Goal: Task Accomplishment & Management: Use online tool/utility

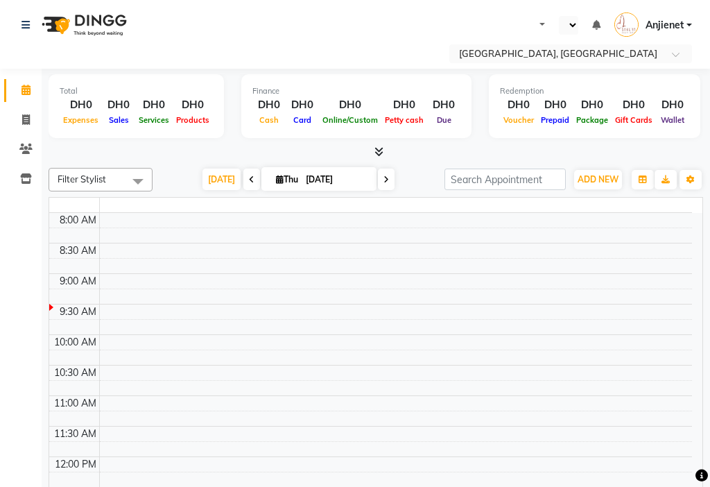
select select "en"
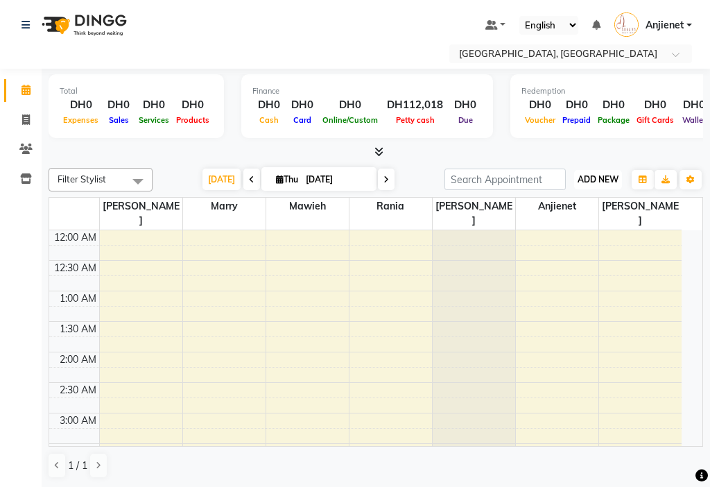
click at [593, 181] on span "ADD NEW" at bounding box center [598, 179] width 41 height 10
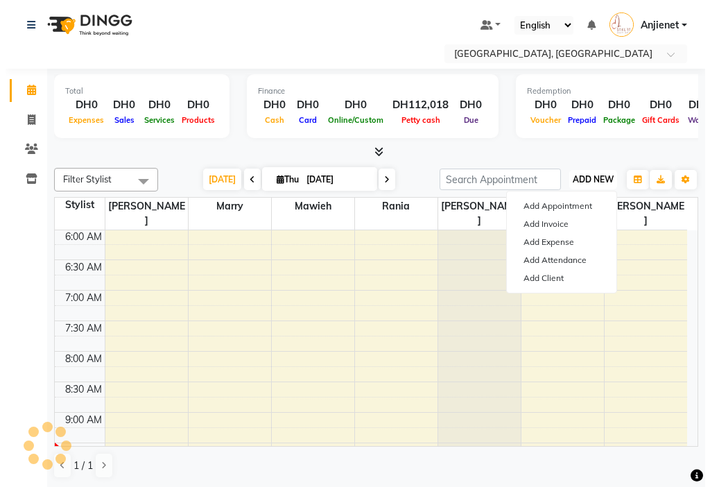
scroll to position [367, 0]
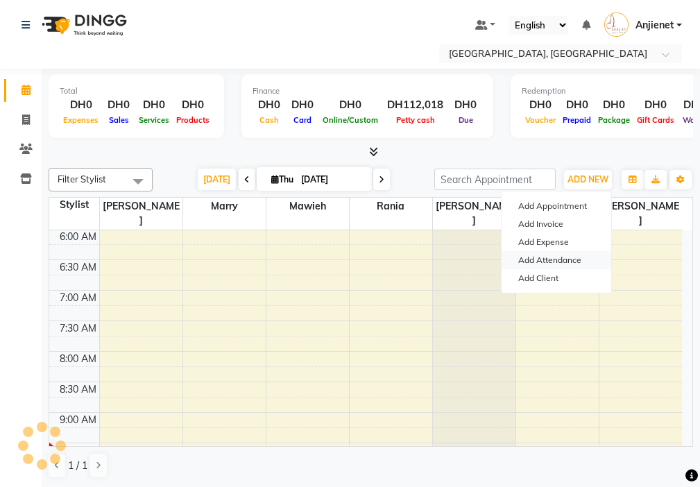
click at [571, 260] on link "Add Attendance" at bounding box center [556, 260] width 110 height 18
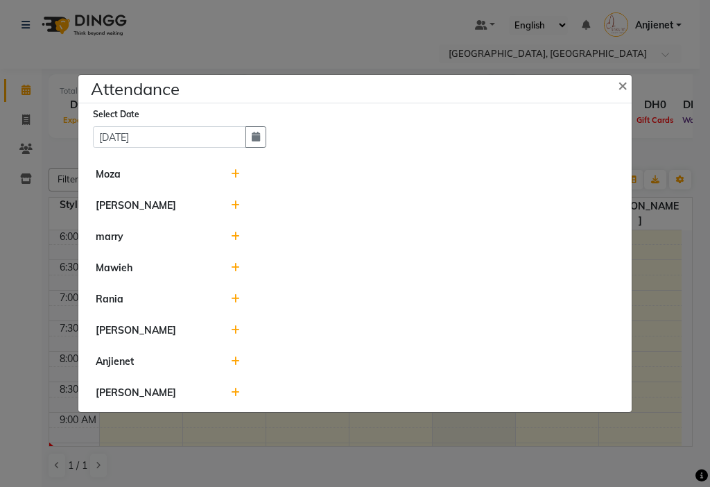
click at [234, 395] on icon at bounding box center [235, 393] width 9 height 10
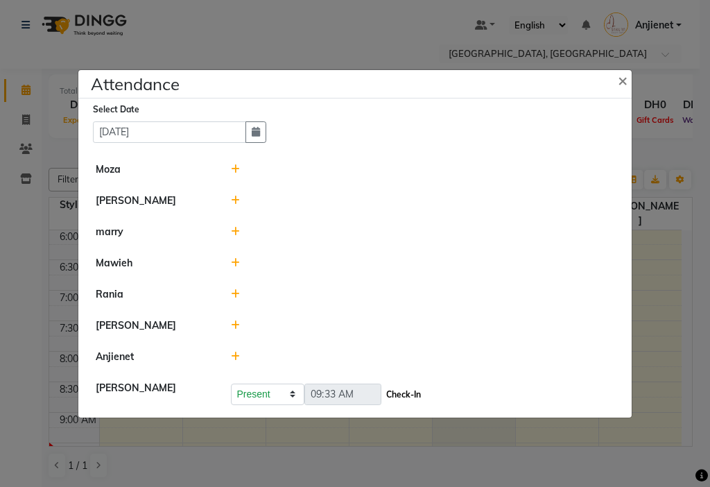
click at [415, 394] on button "Check-In" at bounding box center [404, 394] width 42 height 19
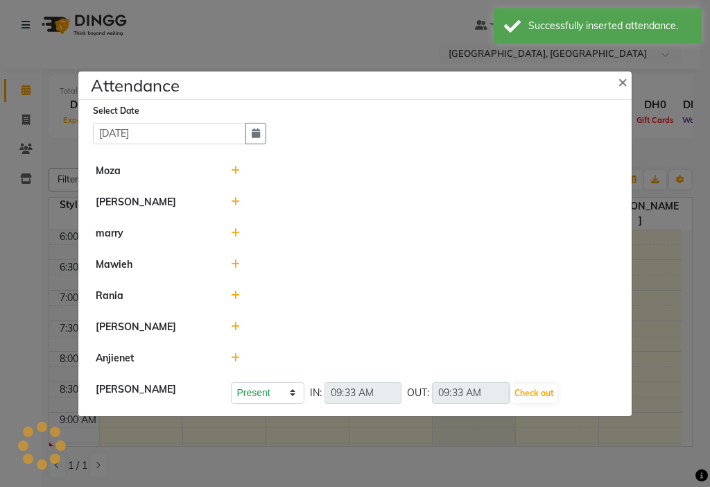
click at [234, 357] on icon at bounding box center [235, 358] width 9 height 10
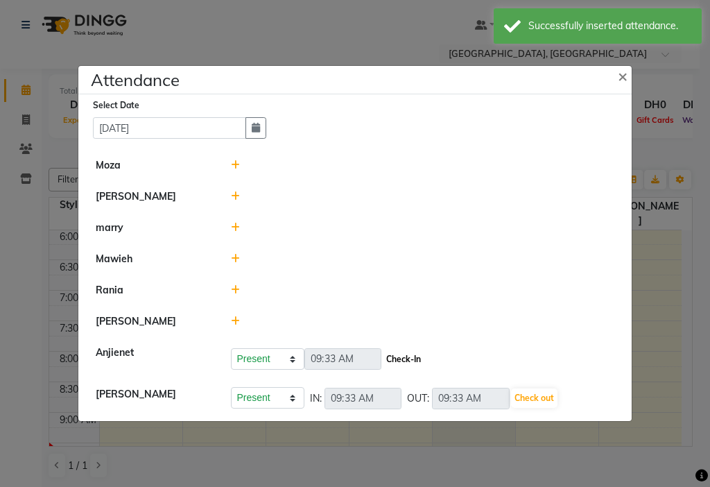
click at [416, 361] on button "Check-In" at bounding box center [404, 358] width 42 height 19
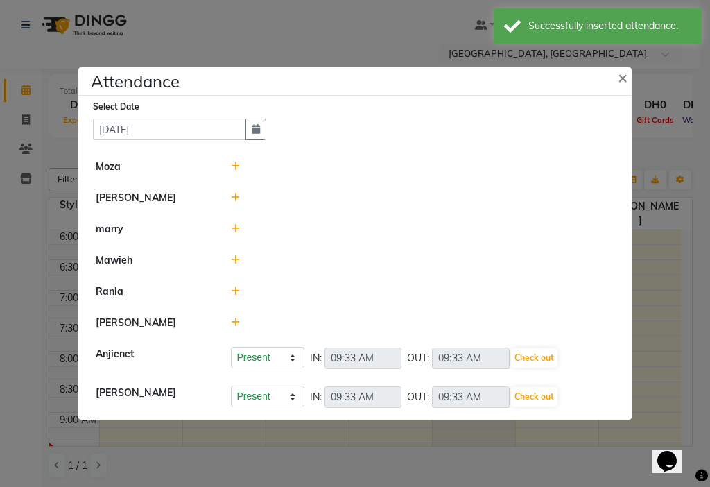
scroll to position [0, 0]
click at [237, 193] on icon at bounding box center [235, 198] width 9 height 10
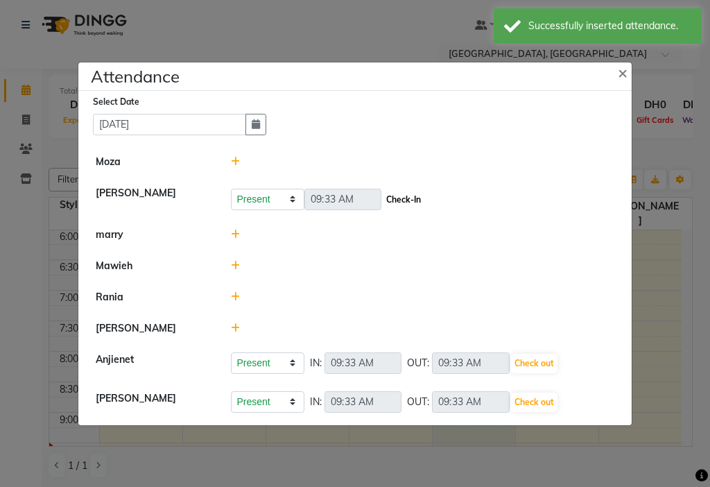
click at [414, 202] on button "Check-In" at bounding box center [404, 199] width 42 height 19
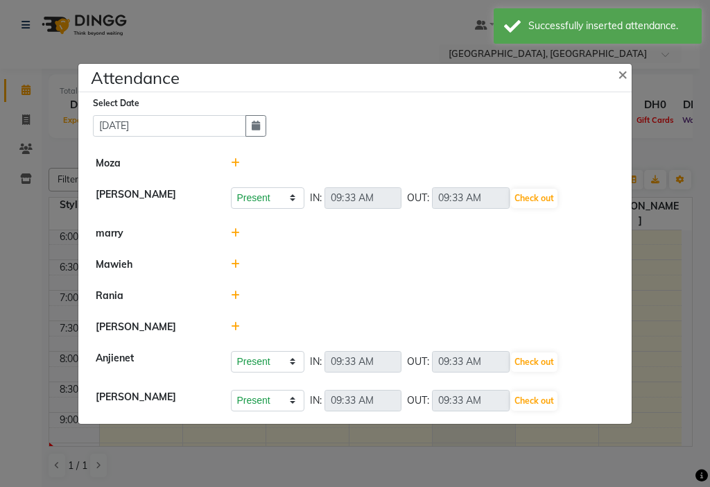
click at [234, 327] on icon at bounding box center [235, 327] width 9 height 10
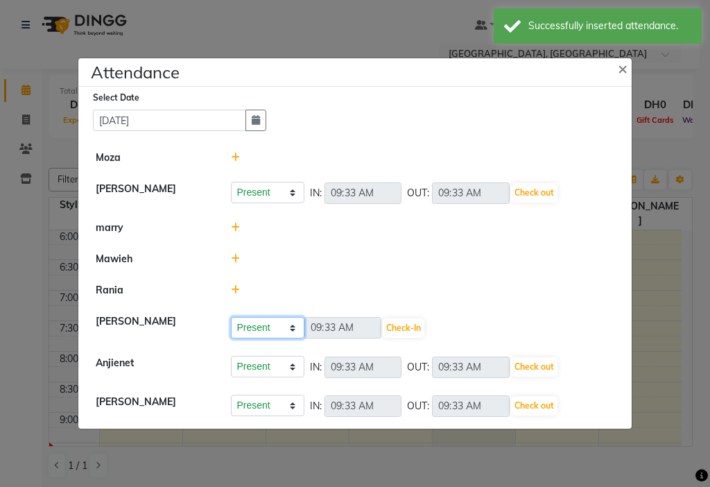
click at [281, 328] on select "Present Absent Late Half Day Weekly Off" at bounding box center [267, 327] width 73 height 21
select select "W"
click at [231, 317] on select "Present Absent Late Half Day Weekly Off" at bounding box center [267, 327] width 73 height 21
click at [325, 328] on button "Save" at bounding box center [319, 327] width 27 height 19
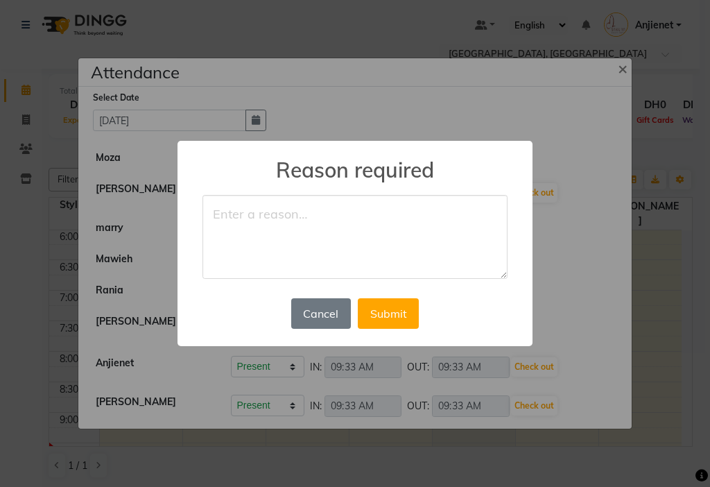
click at [349, 245] on textarea at bounding box center [354, 237] width 305 height 85
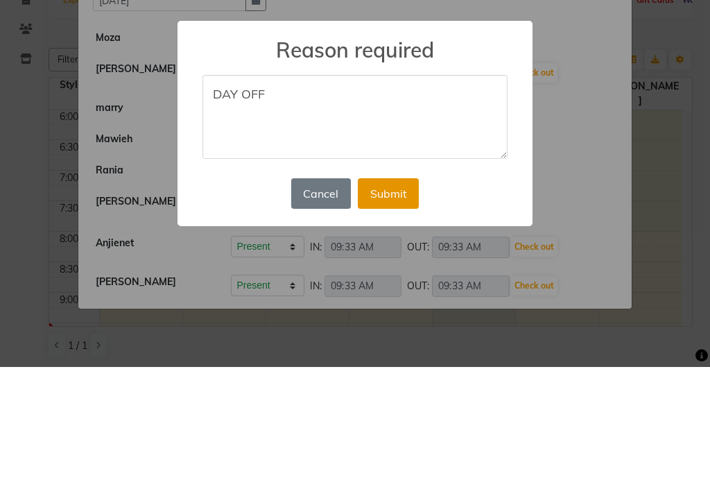
type textarea "DAY OFF"
click at [390, 311] on button "Submit" at bounding box center [388, 313] width 61 height 31
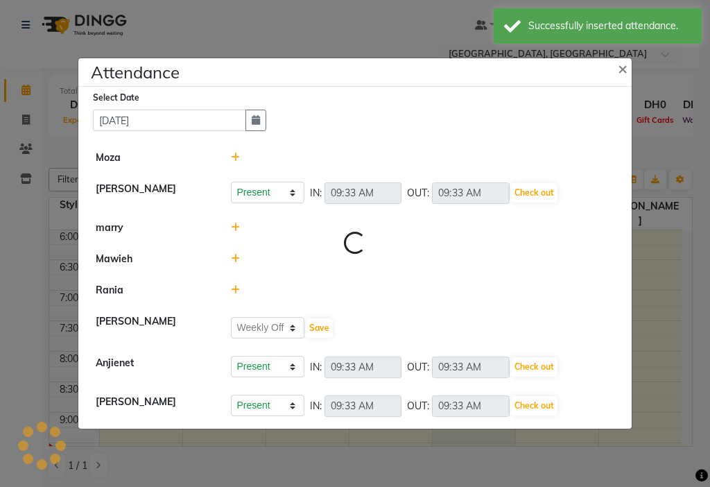
select select "W"
